Goal: Find specific page/section: Find specific page/section

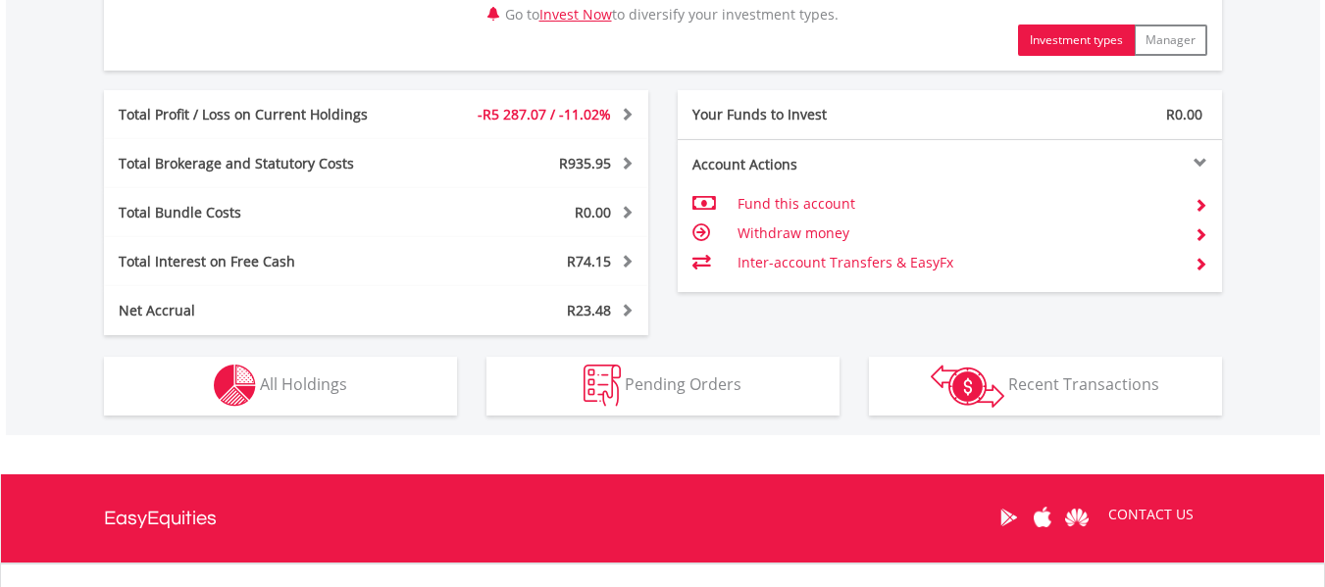
scroll to position [1104, 0]
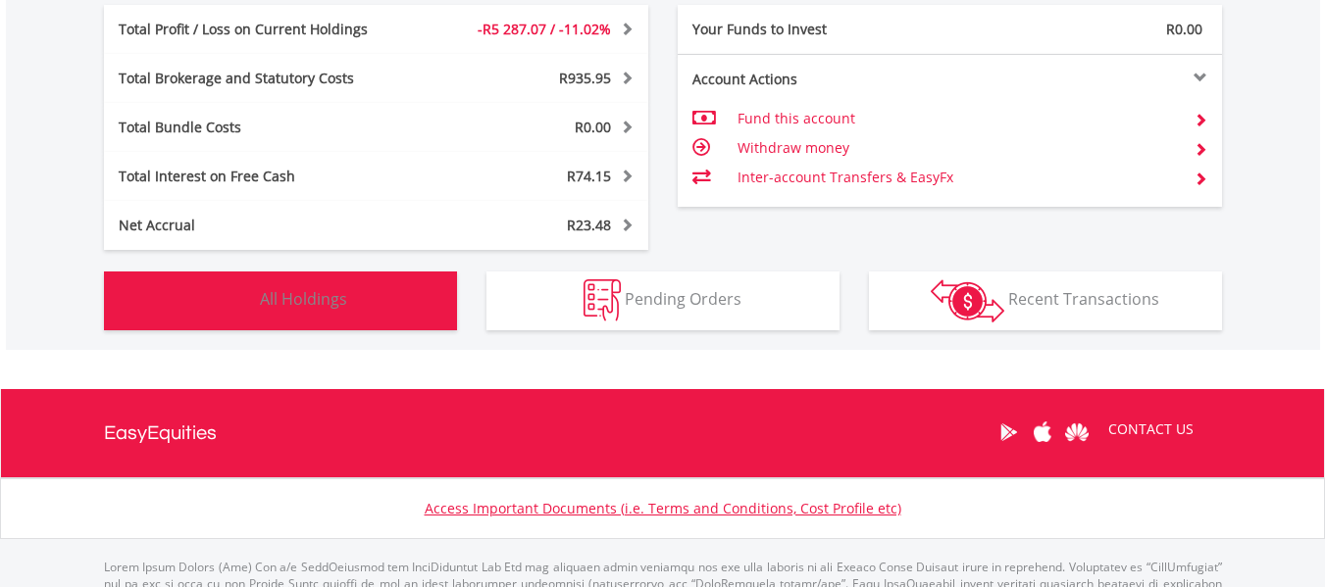
click at [351, 299] on button "Holdings All Holdings" at bounding box center [280, 301] width 353 height 59
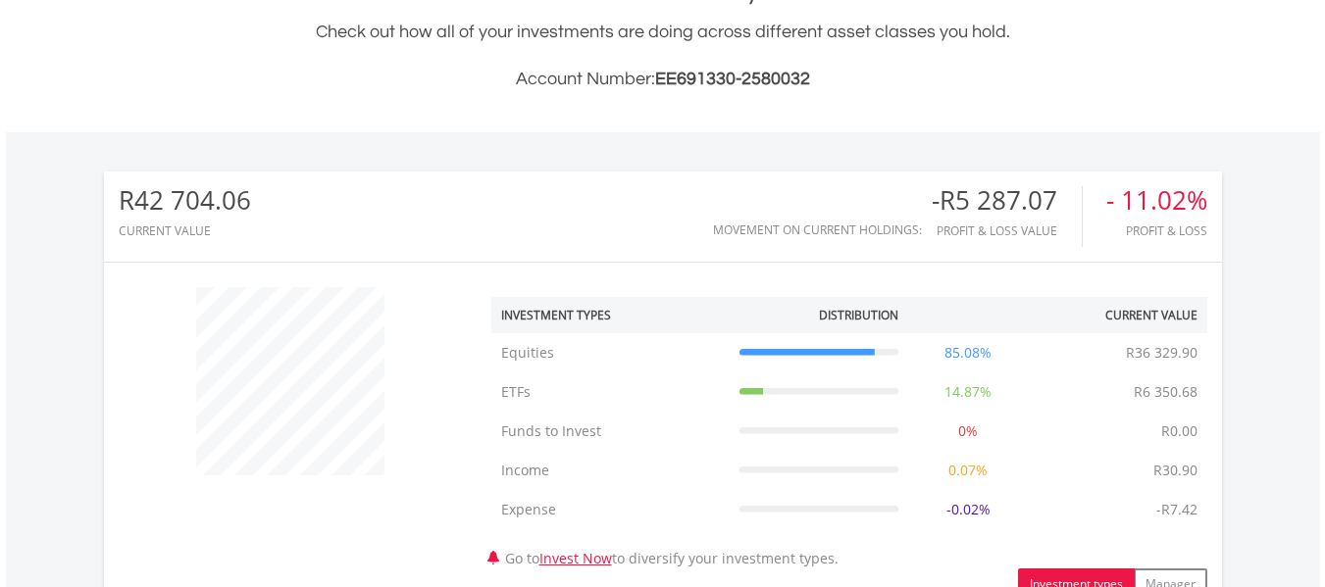
scroll to position [0, 0]
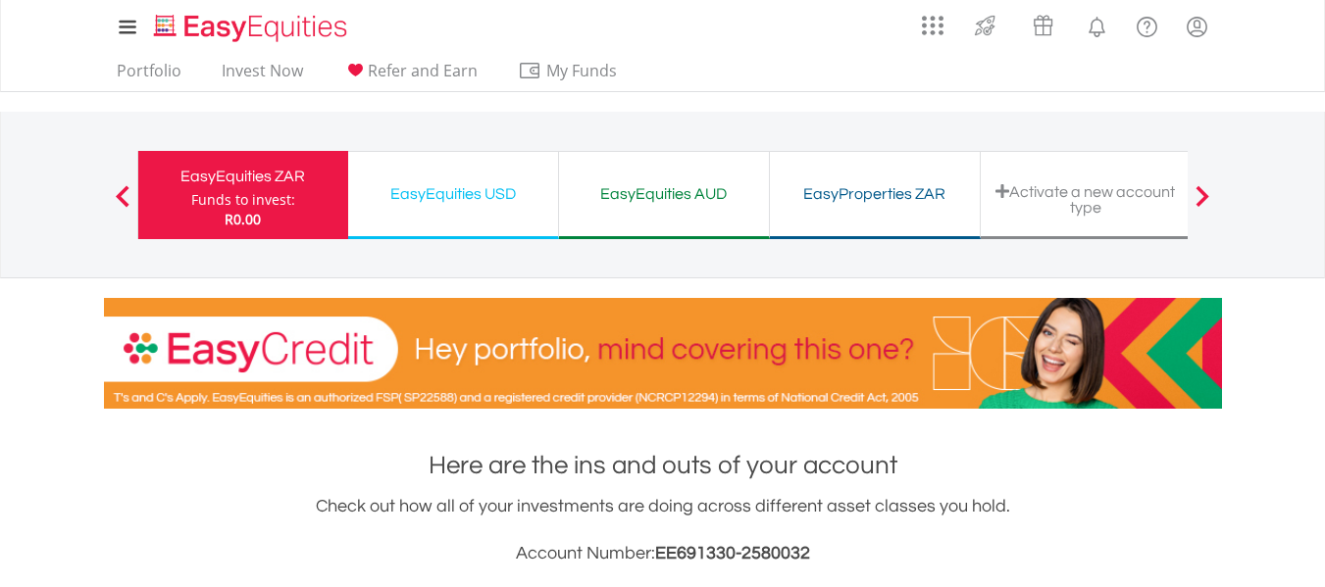
click at [419, 199] on div "EasyEquities USD" at bounding box center [453, 193] width 186 height 27
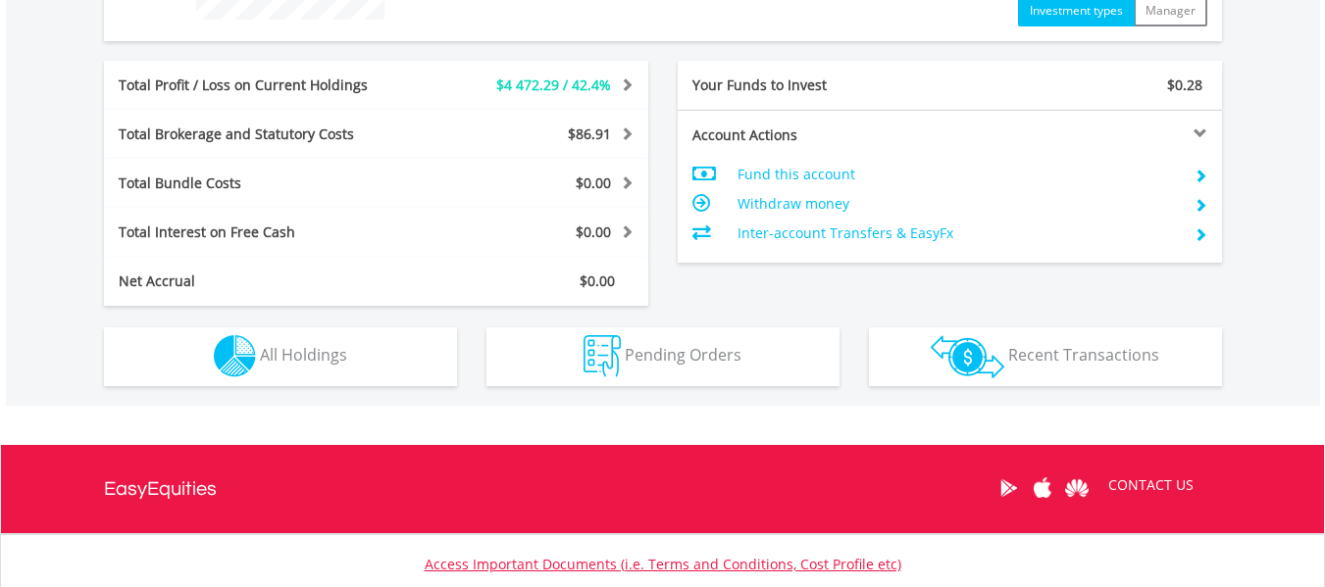
scroll to position [1072, 0]
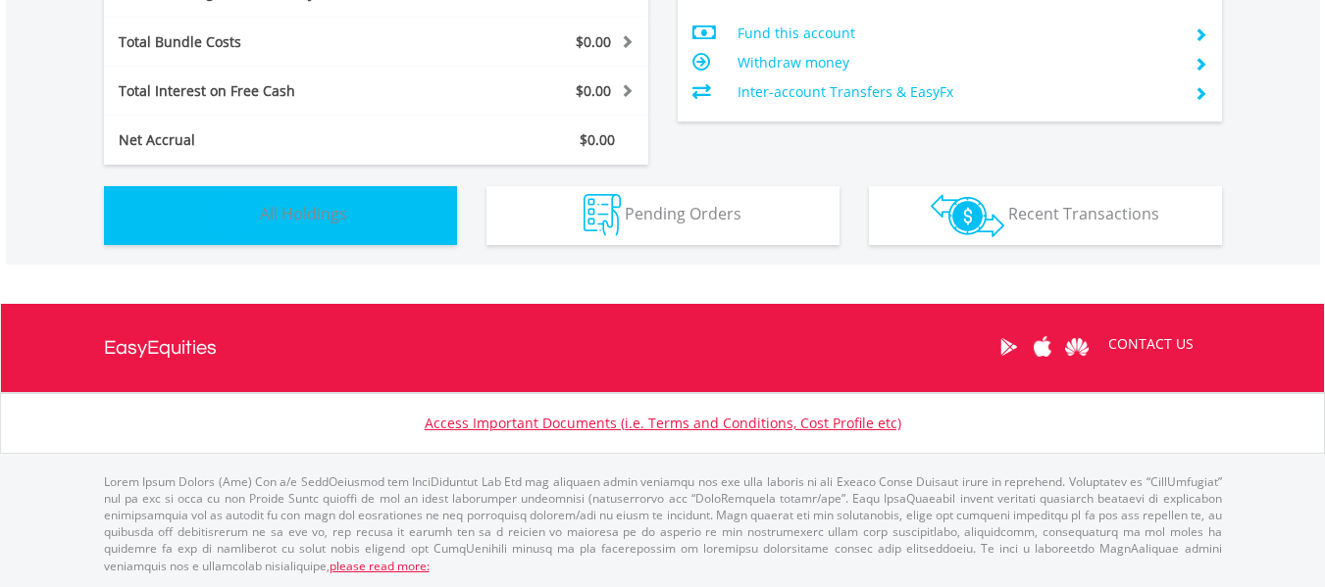
click at [311, 216] on span "All Holdings" at bounding box center [303, 214] width 87 height 22
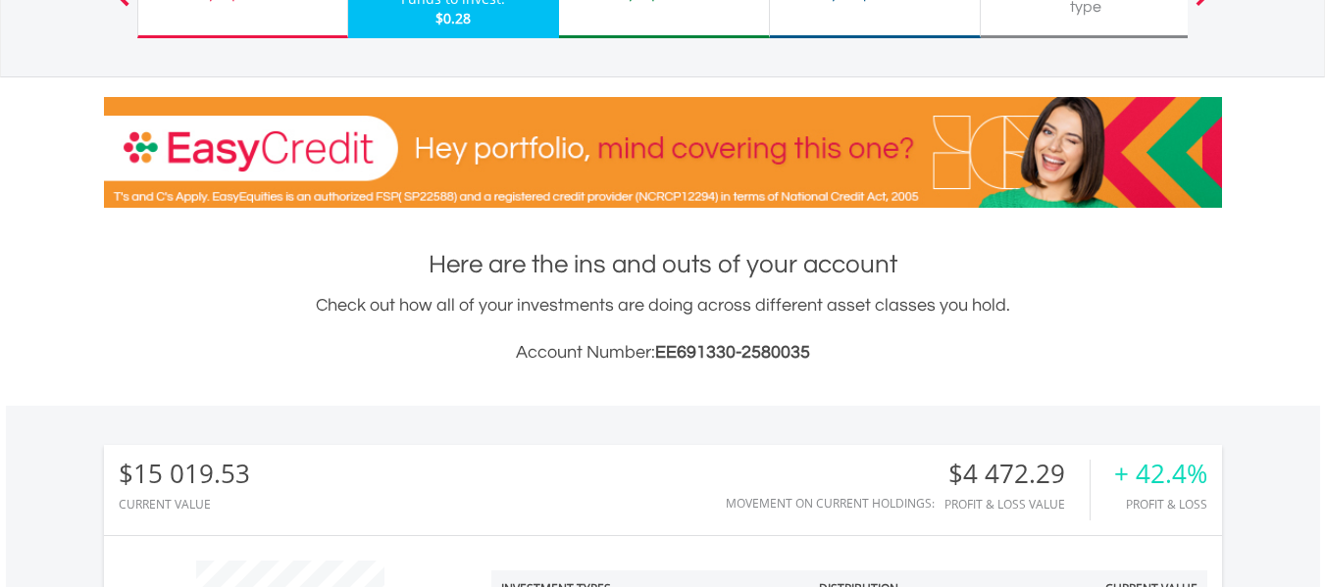
scroll to position [25, 0]
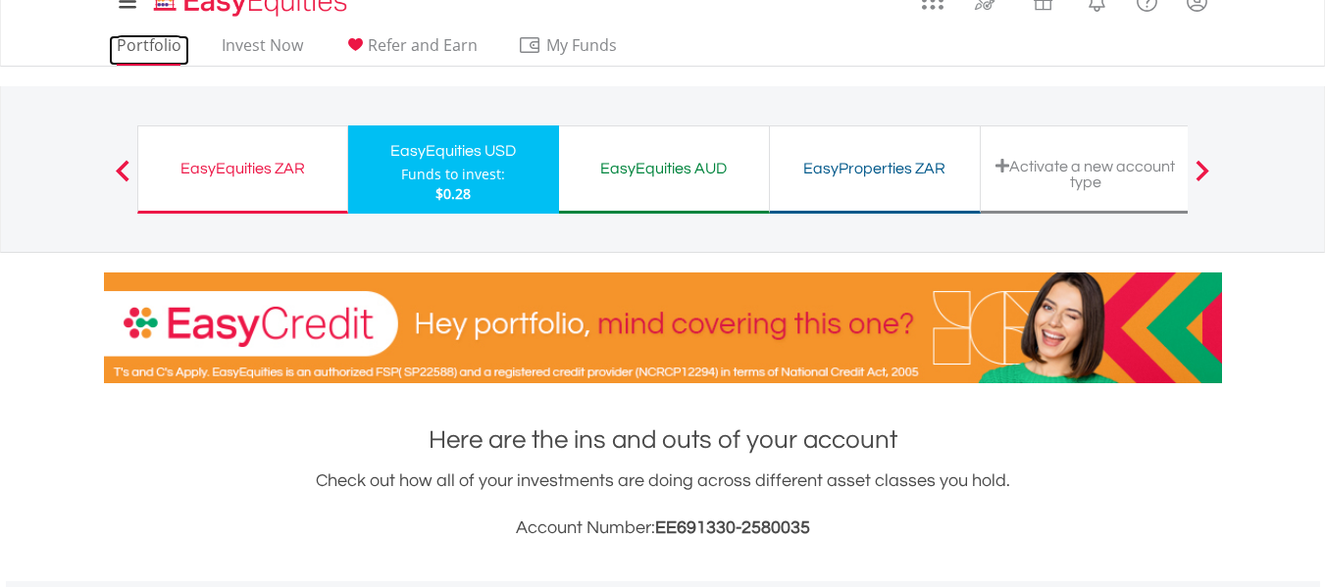
click at [162, 58] on link "Portfolio" at bounding box center [149, 50] width 80 height 30
